Goal: Information Seeking & Learning: Compare options

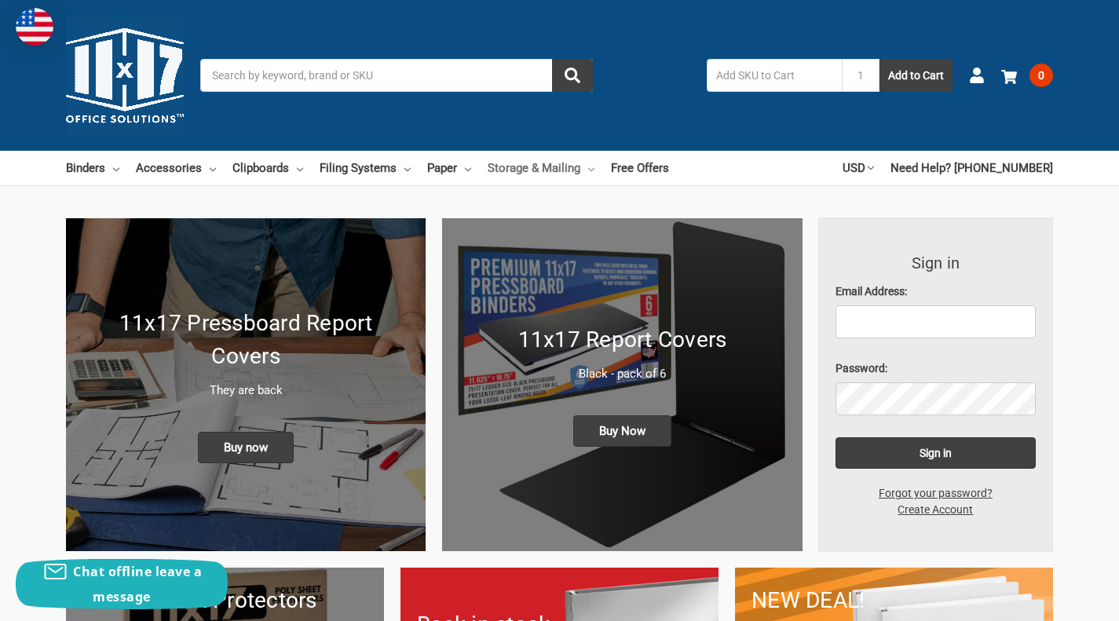
click at [591, 169] on use at bounding box center [591, 169] width 6 height 3
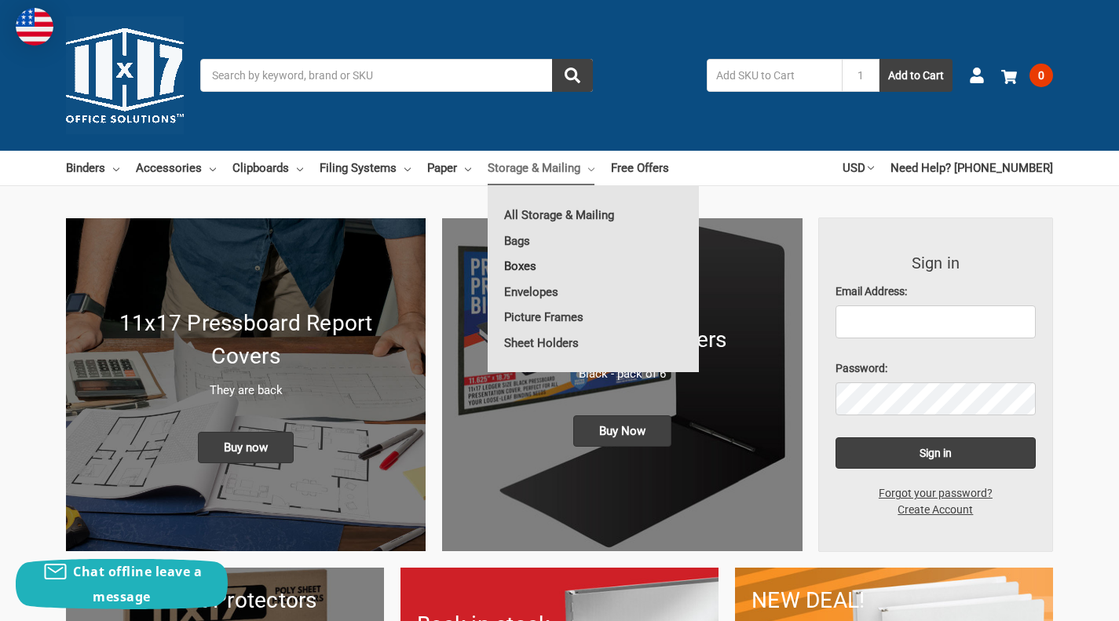
click at [519, 263] on link "Boxes" at bounding box center [593, 266] width 211 height 25
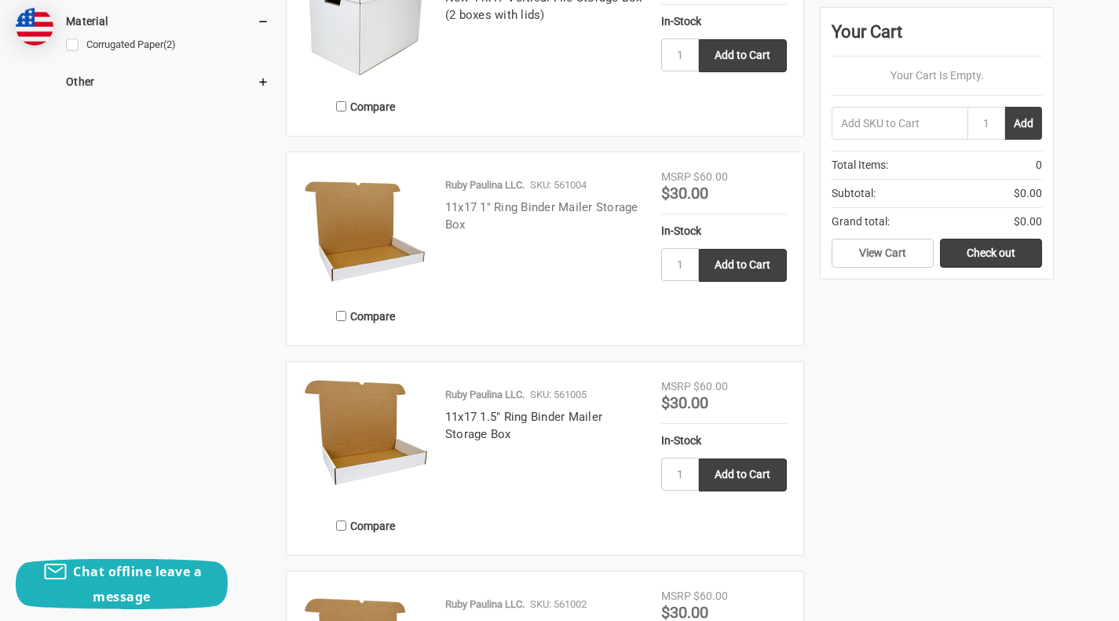
scroll to position [1178, 0]
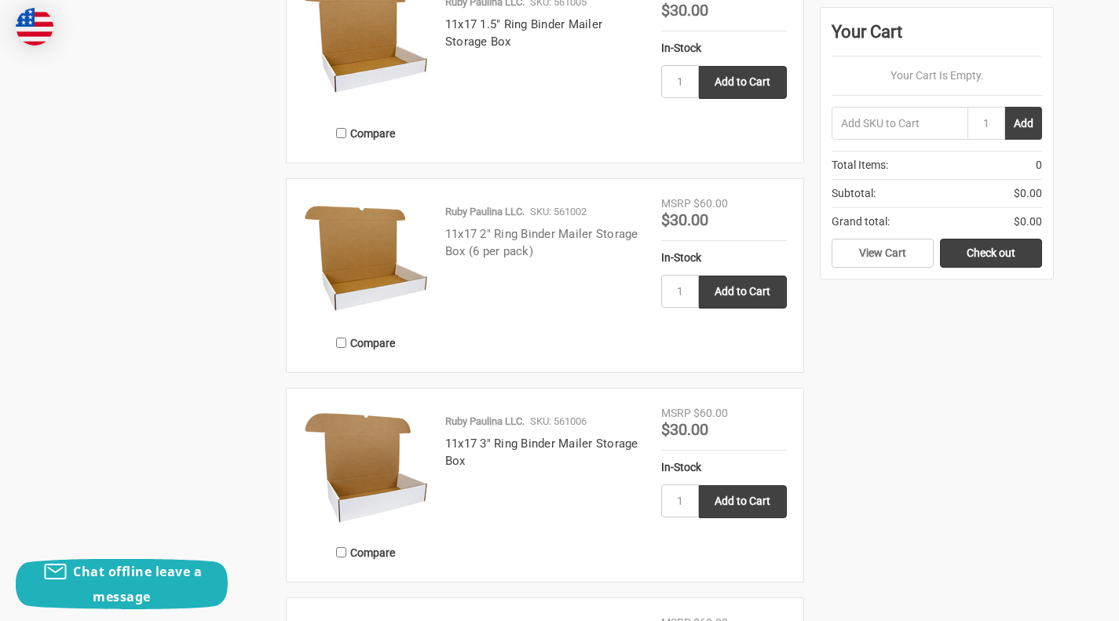
click at [534, 233] on link "11x17 2" Ring Binder Mailer Storage Box (6 per pack)" at bounding box center [541, 243] width 193 height 32
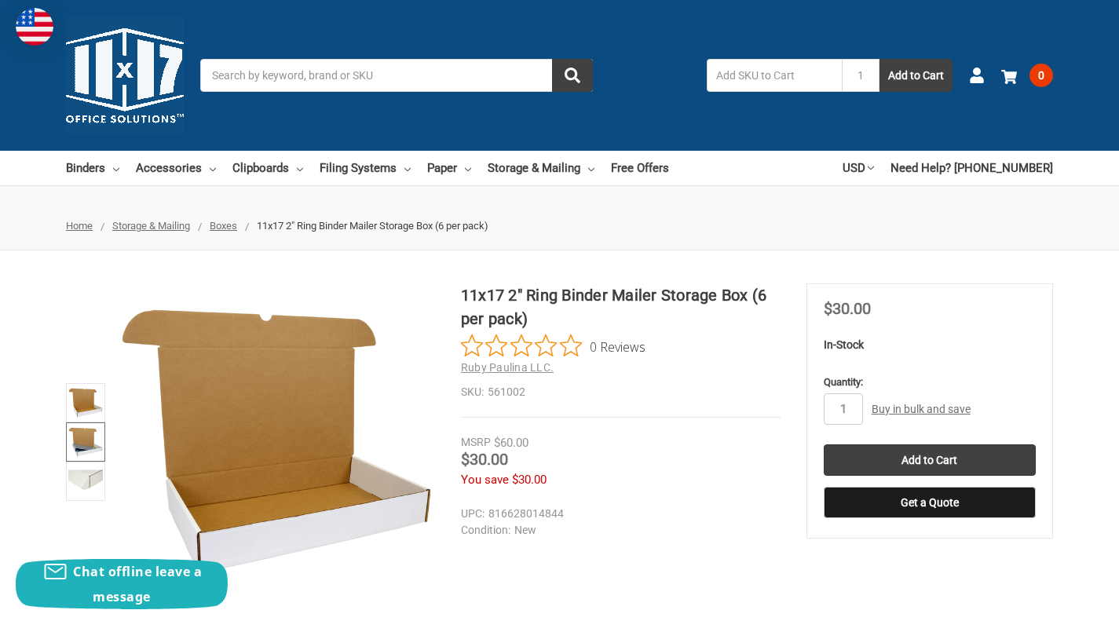
click at [89, 445] on img at bounding box center [85, 442] width 35 height 35
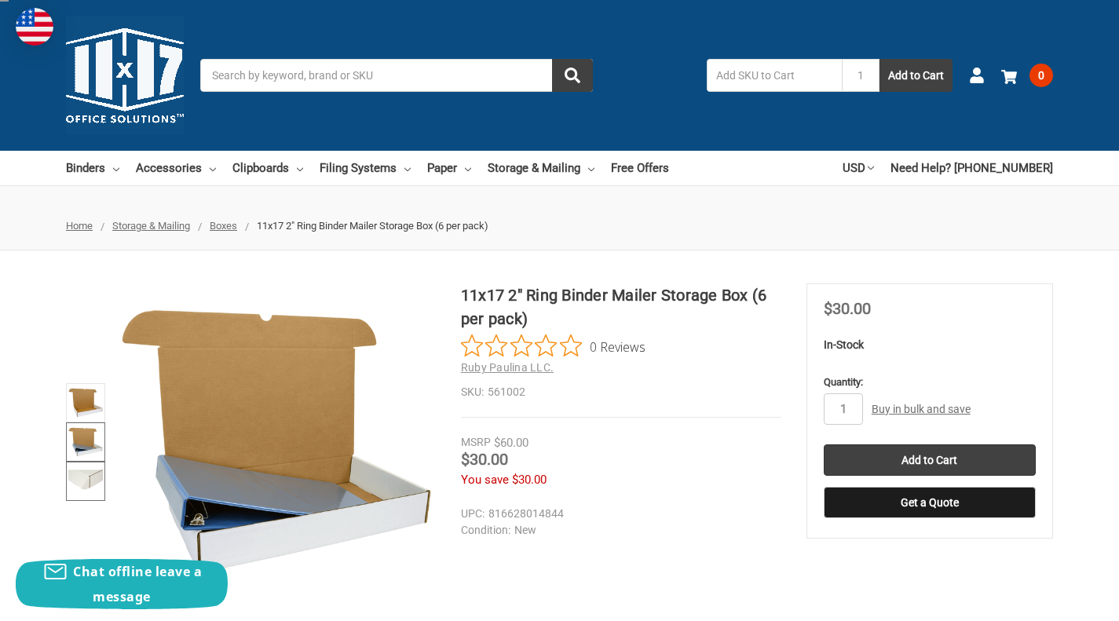
click at [87, 482] on img at bounding box center [85, 481] width 35 height 35
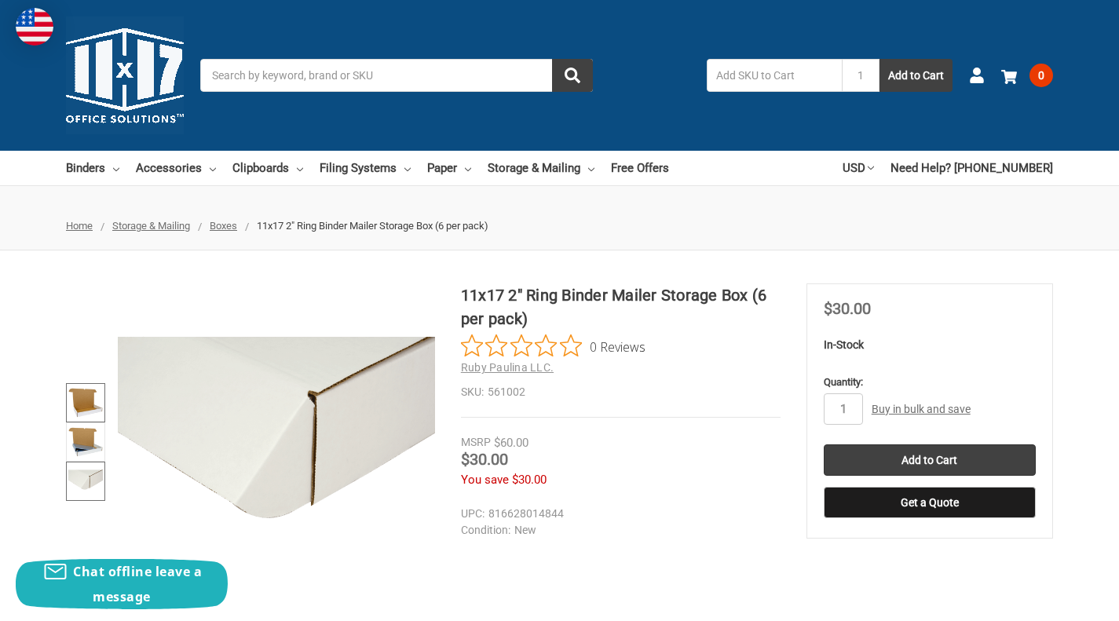
click at [87, 401] on img at bounding box center [85, 403] width 35 height 35
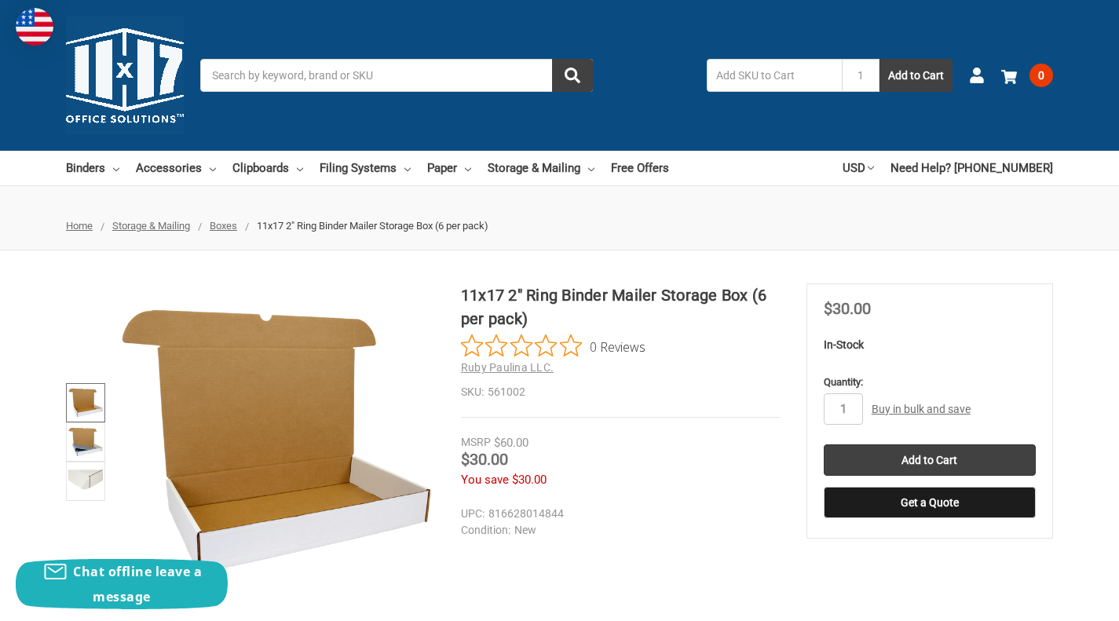
scroll to position [393, 0]
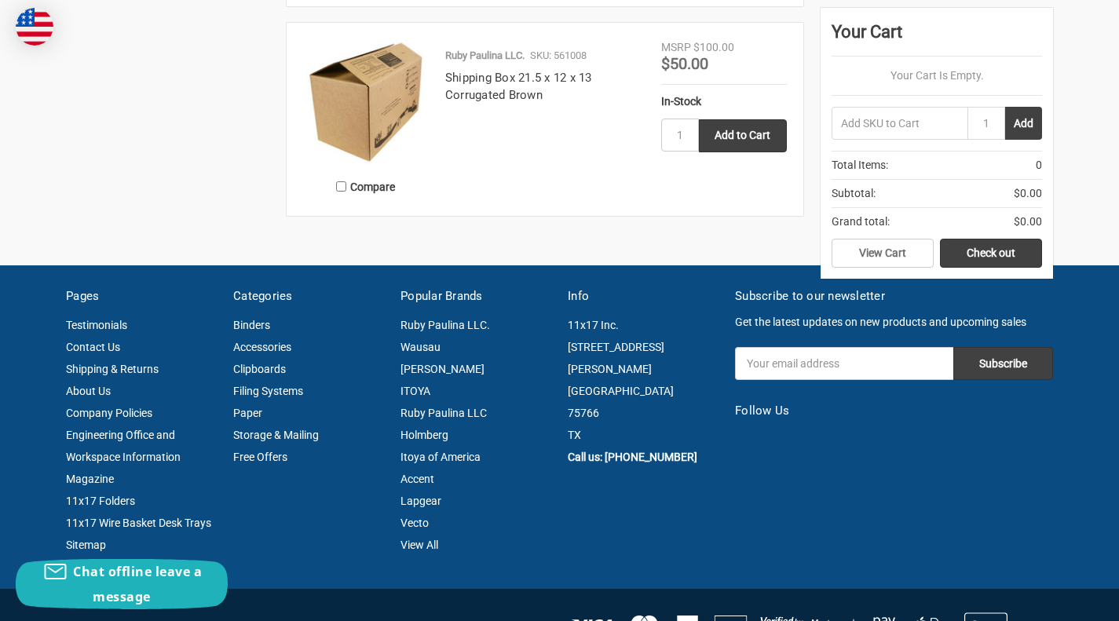
scroll to position [1571, 0]
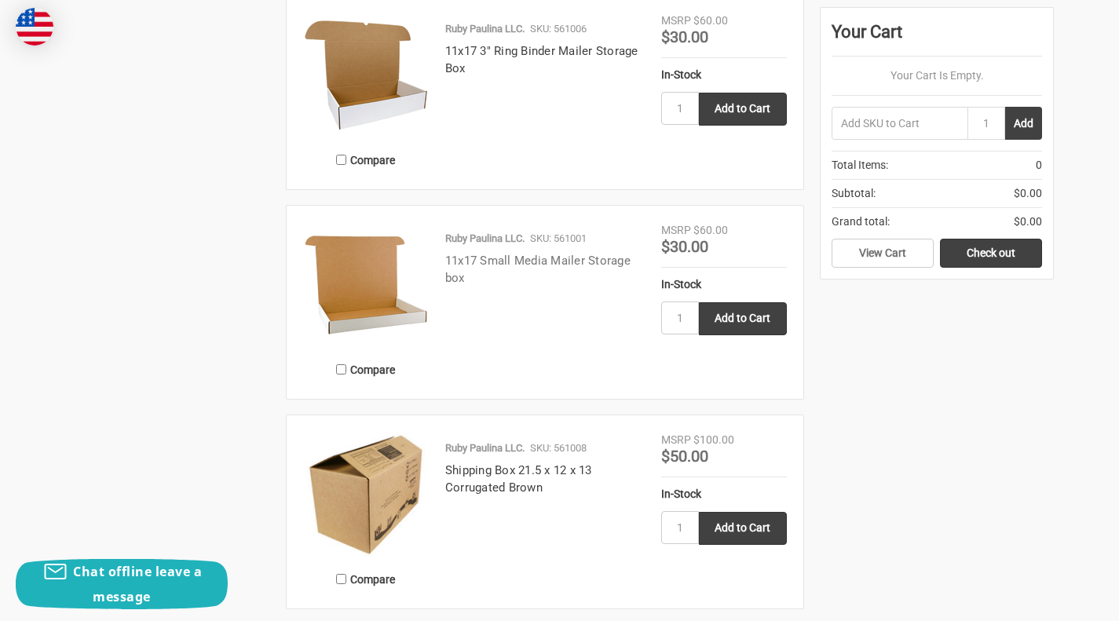
click at [510, 259] on link "11x17 Small Media Mailer Storage box" at bounding box center [537, 270] width 185 height 32
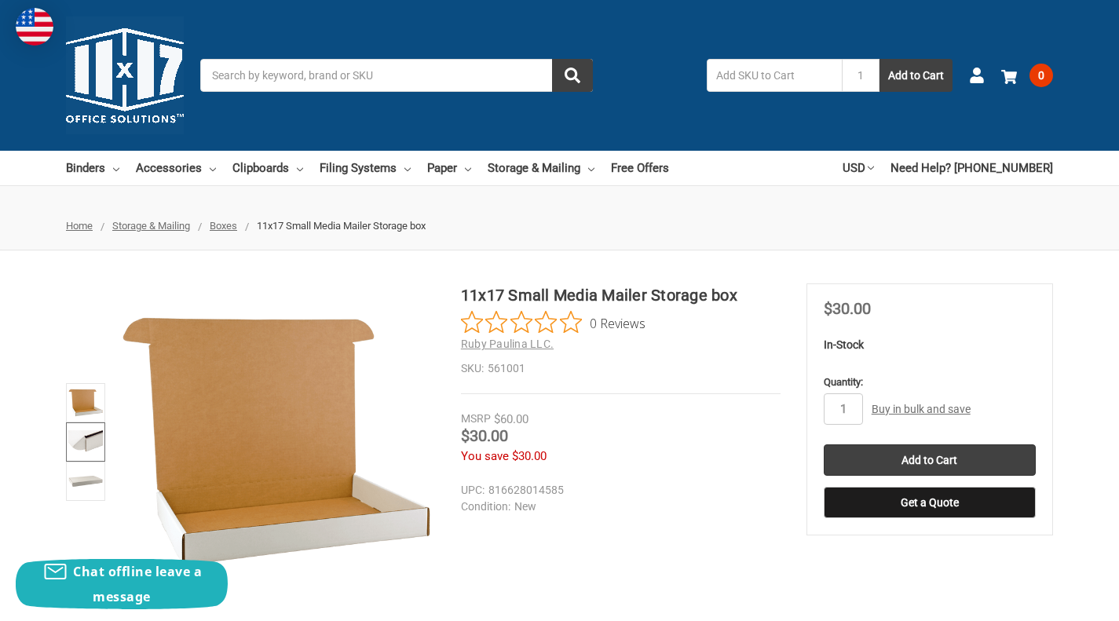
click at [88, 442] on img at bounding box center [85, 442] width 35 height 35
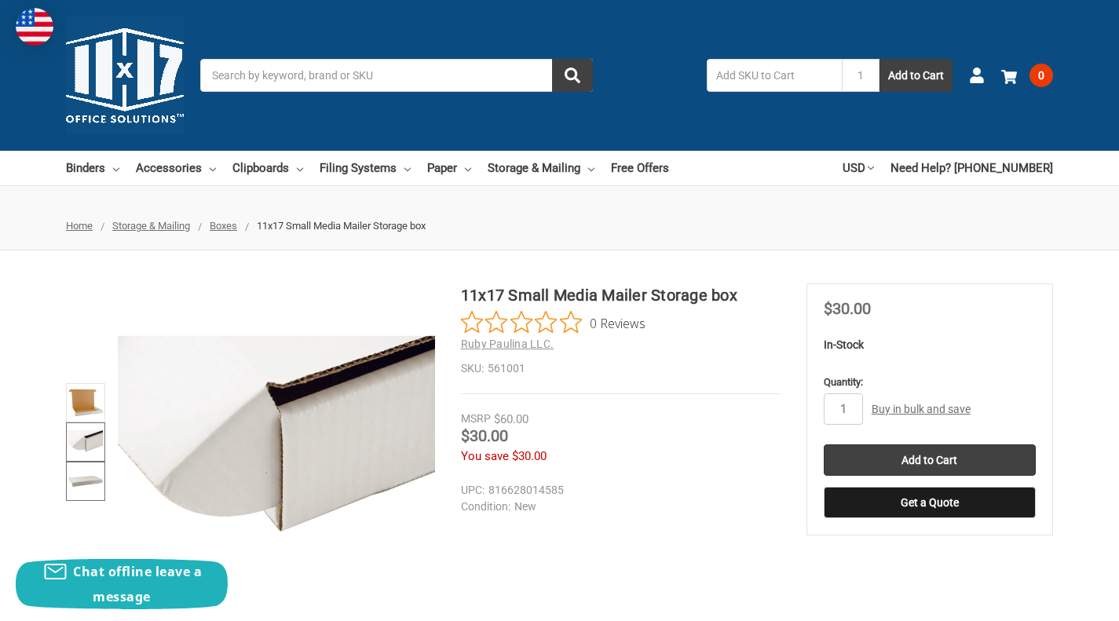
click at [86, 488] on img at bounding box center [85, 481] width 35 height 35
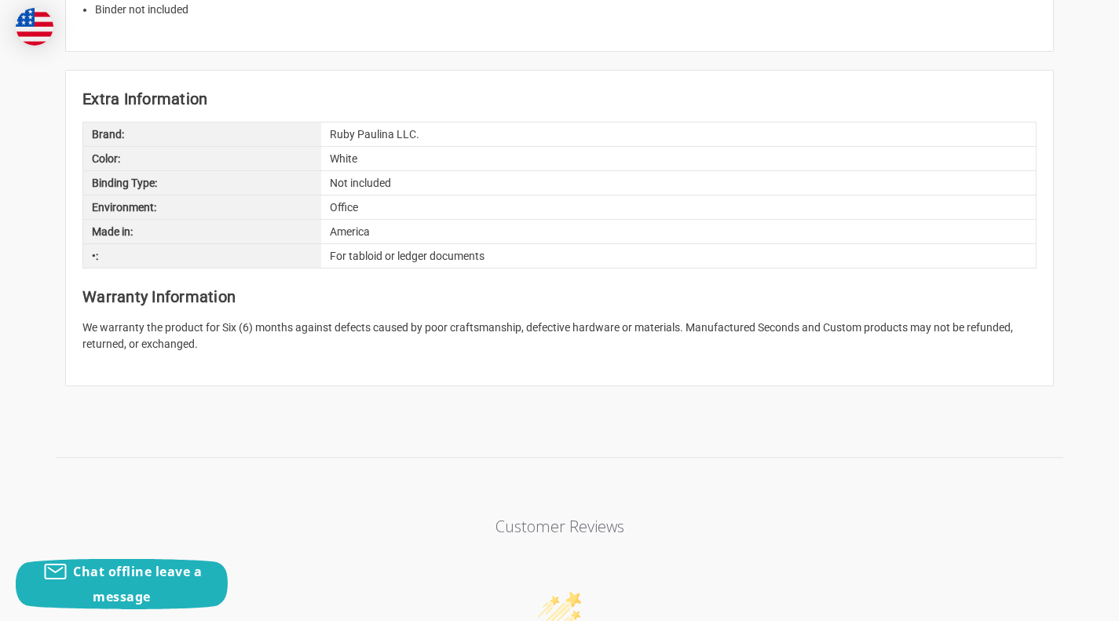
scroll to position [1571, 0]
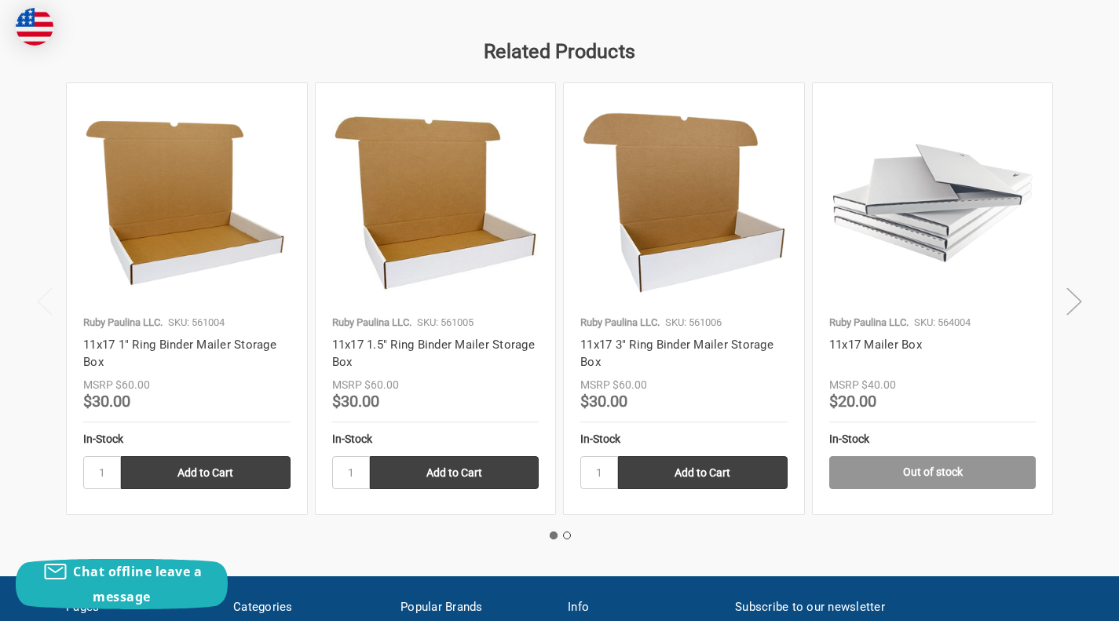
click at [1071, 297] on button "Next" at bounding box center [1074, 301] width 31 height 48
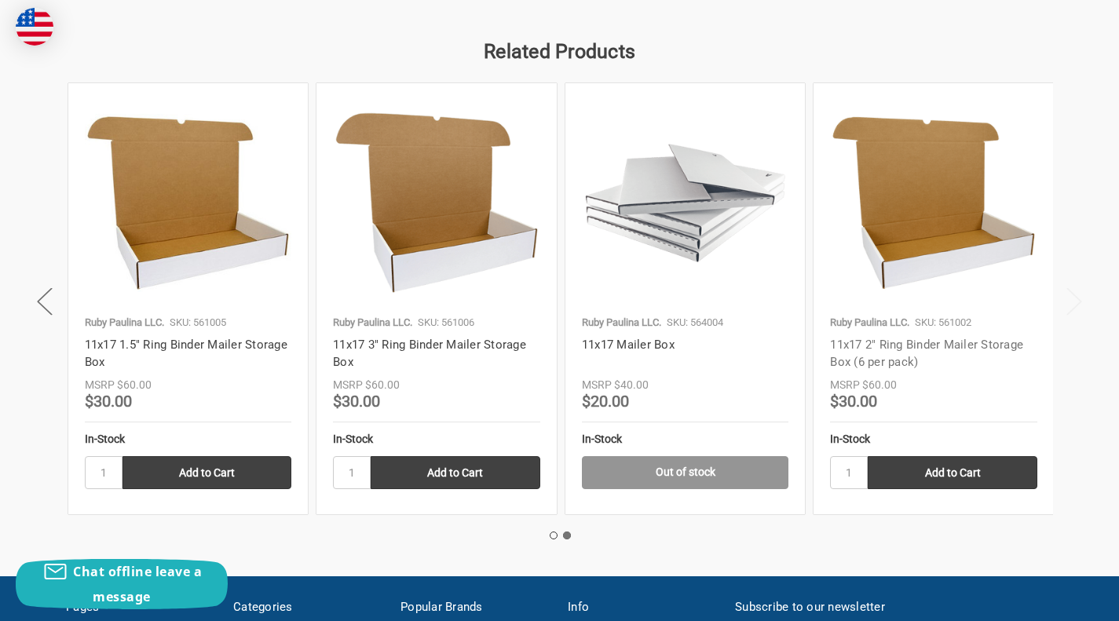
click at [873, 350] on link "11x17 2" Ring Binder Mailer Storage Box (6 per pack)" at bounding box center [926, 354] width 193 height 32
